Goal: Find specific fact: Find specific fact

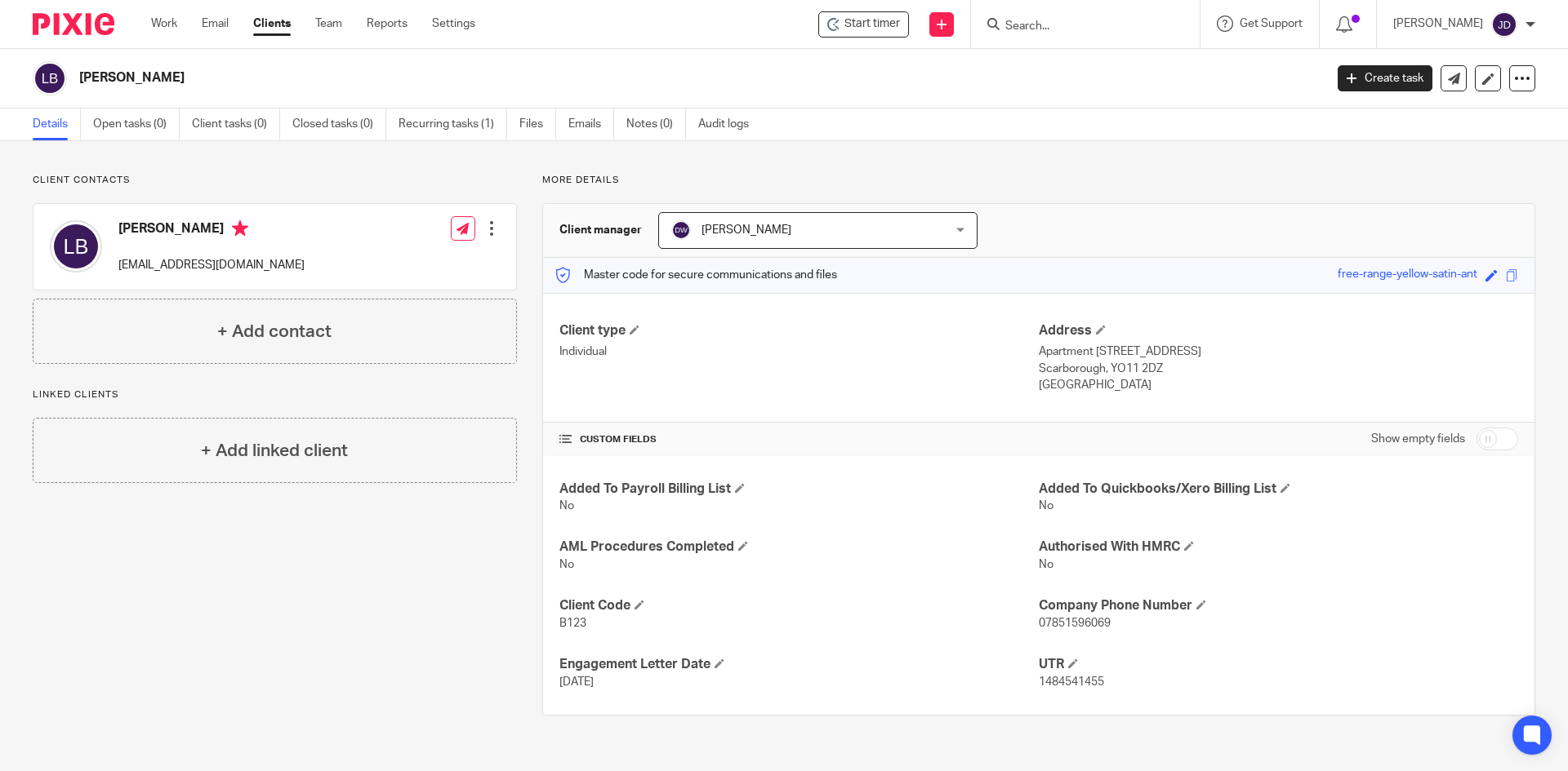
click at [1062, 24] on input "Search" at bounding box center [1077, 27] width 147 height 14
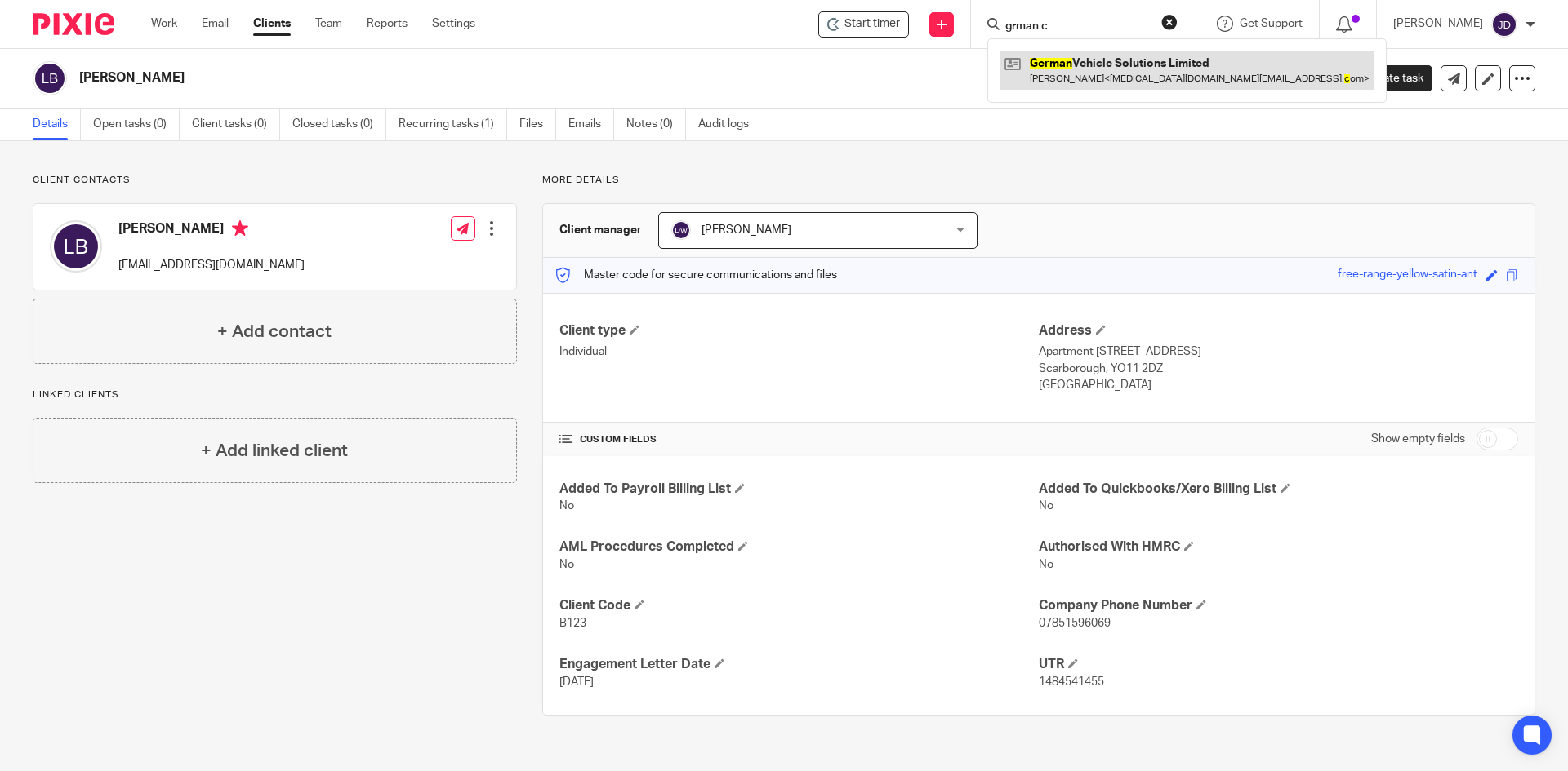
type input "grman c"
click at [1137, 72] on link at bounding box center [1187, 70] width 373 height 37
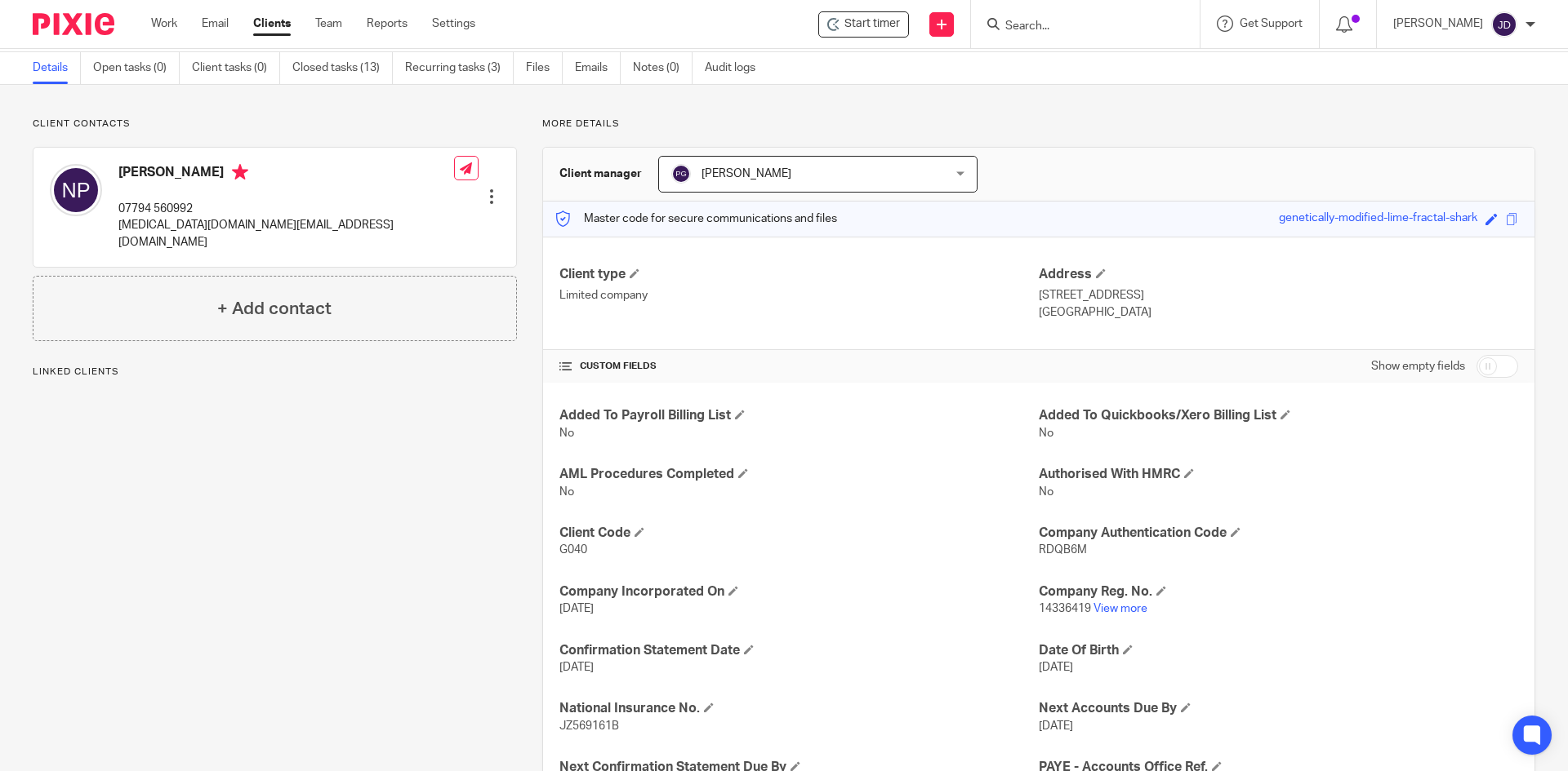
scroll to position [81, 0]
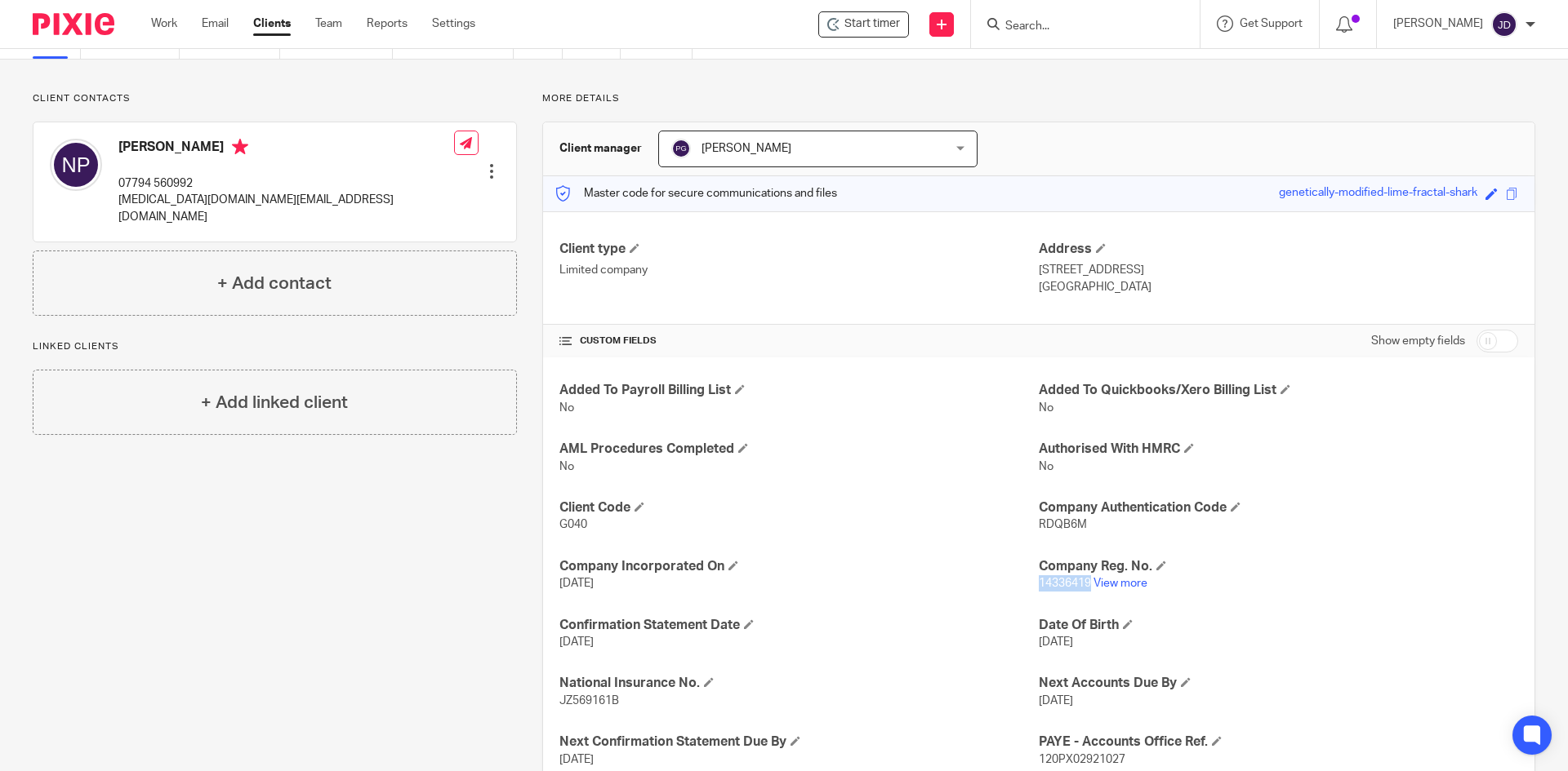
drag, startPoint x: 1033, startPoint y: 585, endPoint x: 1081, endPoint y: 585, distance: 48.0
click at [1081, 585] on span "14336419" at bounding box center [1065, 584] width 53 height 12
copy span "14336419"
click at [1062, 18] on form at bounding box center [1091, 24] width 174 height 21
click at [1074, 24] on input "Search" at bounding box center [1077, 27] width 147 height 14
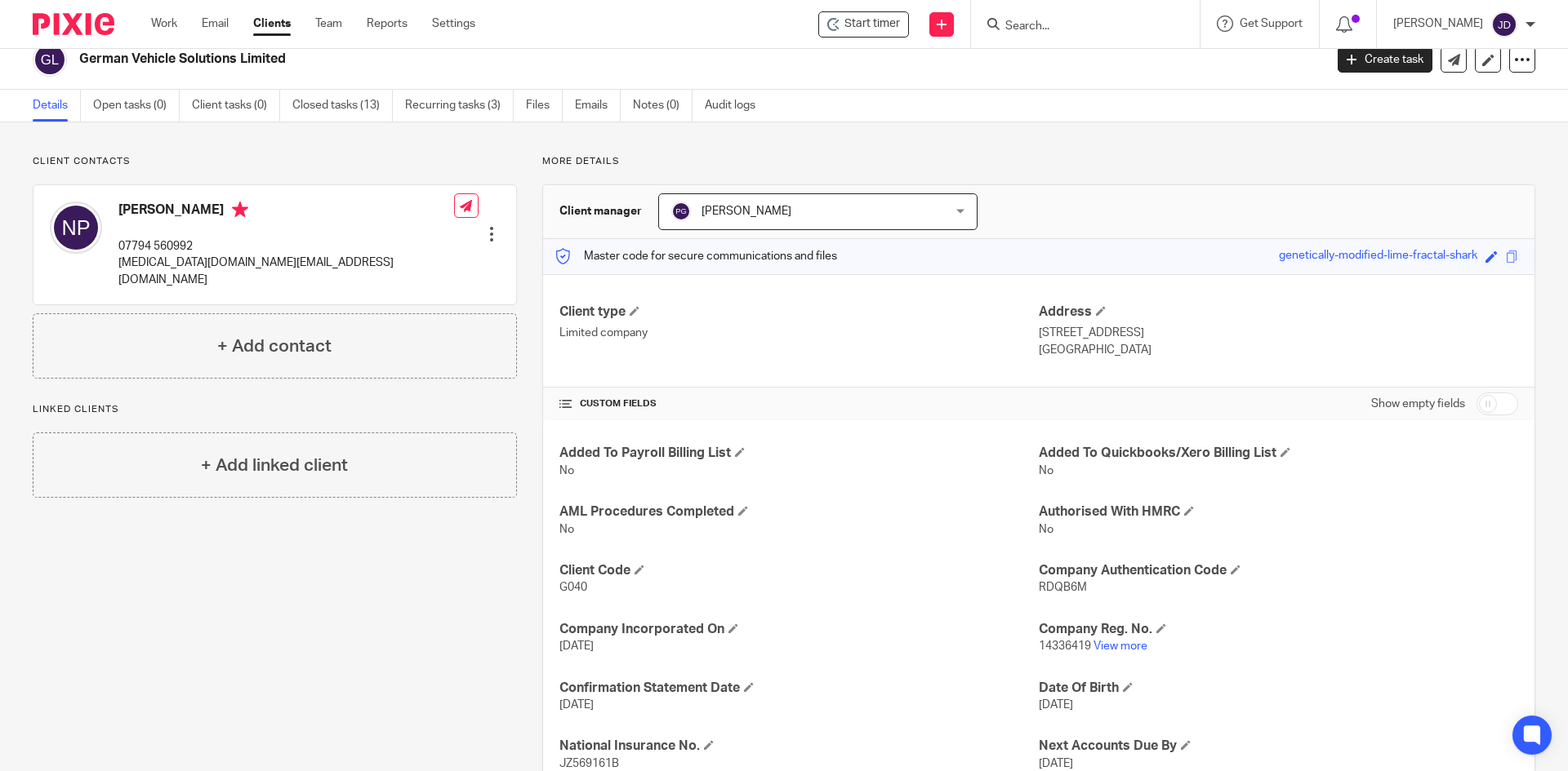
scroll to position [0, 0]
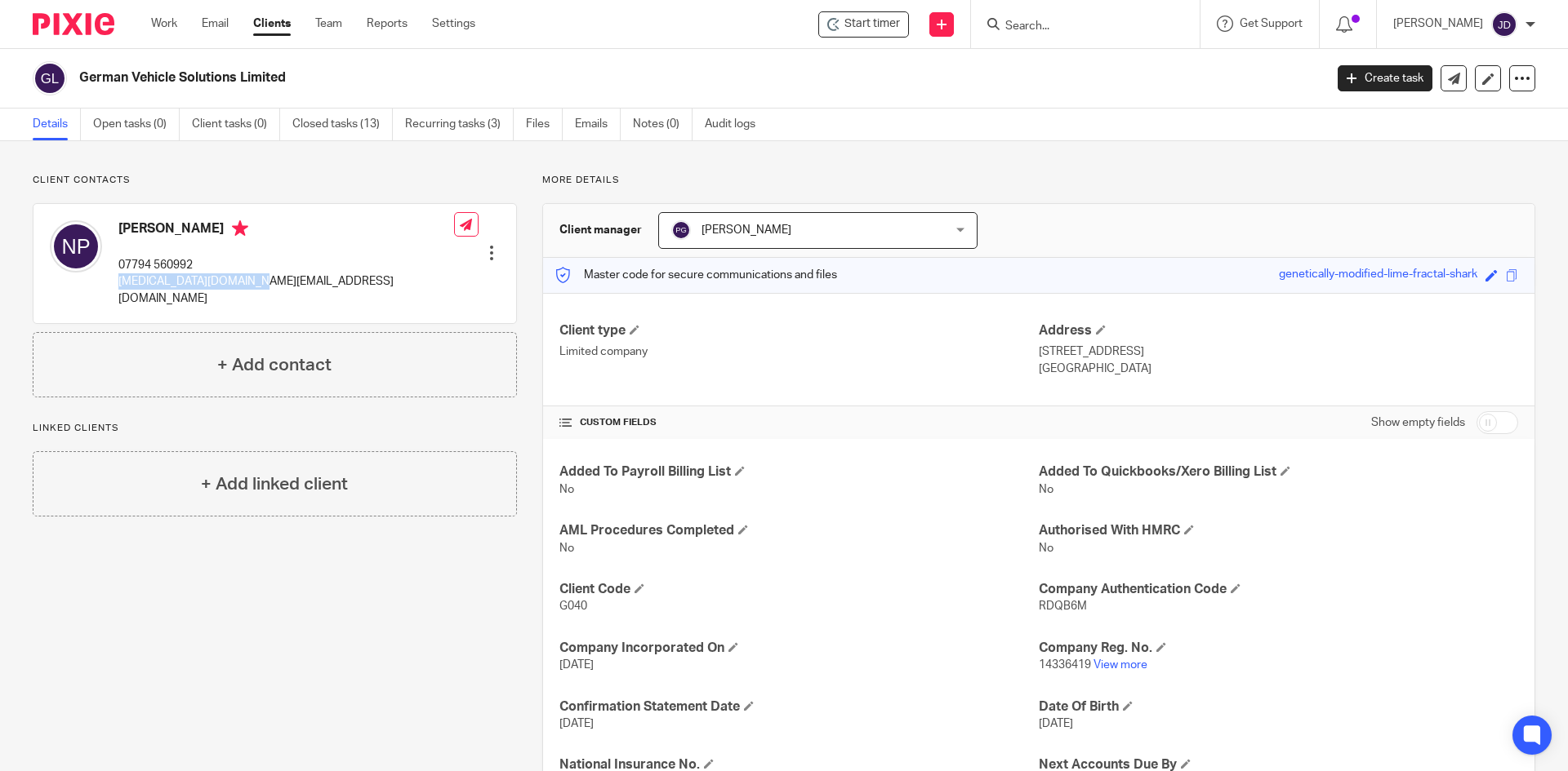
drag, startPoint x: 120, startPoint y: 281, endPoint x: 245, endPoint y: 283, distance: 125.0
click at [245, 283] on p "[MEDICAL_DATA][DOMAIN_NAME][EMAIL_ADDRESS][DOMAIN_NAME]" at bounding box center [286, 290] width 336 height 33
copy p "[MEDICAL_DATA][DOMAIN_NAME][EMAIL_ADDRESS][DOMAIN_NAME]"
